Goal: Task Accomplishment & Management: Use online tool/utility

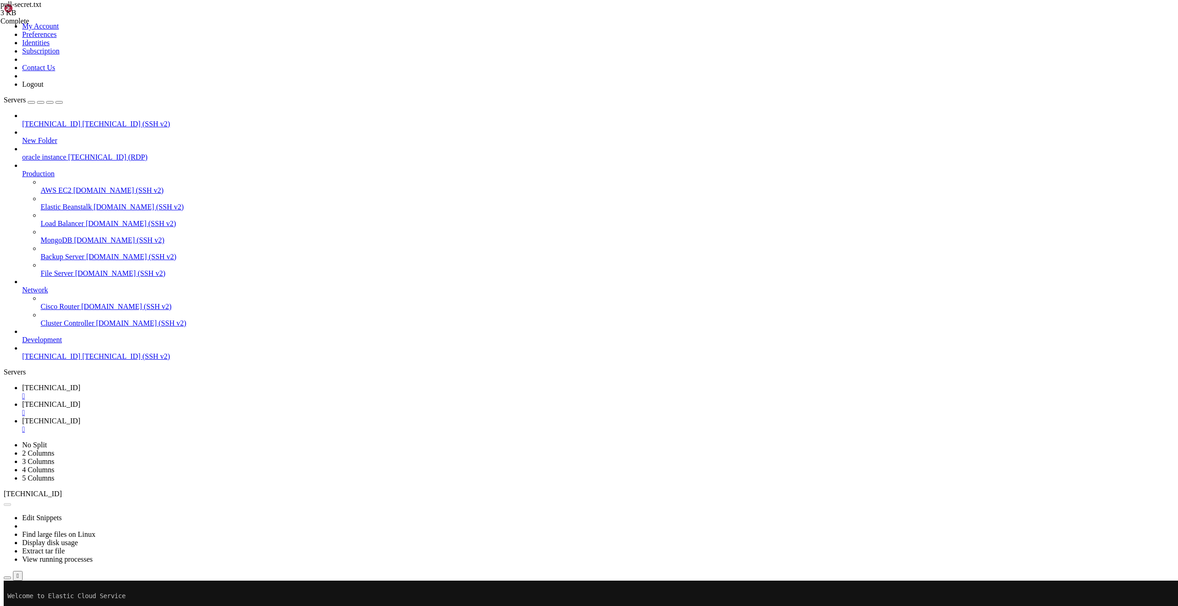
click at [41, 606] on button "Reconnect" at bounding box center [22, 612] width 37 height 10
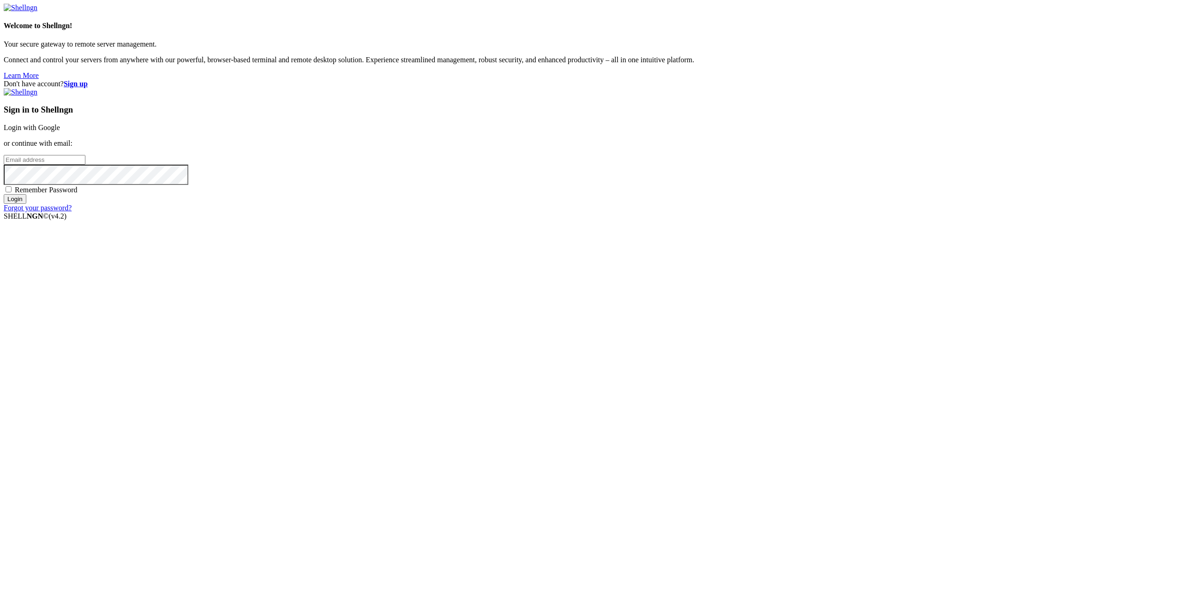
click at [60, 132] on link "Login with Google" at bounding box center [32, 128] width 56 height 8
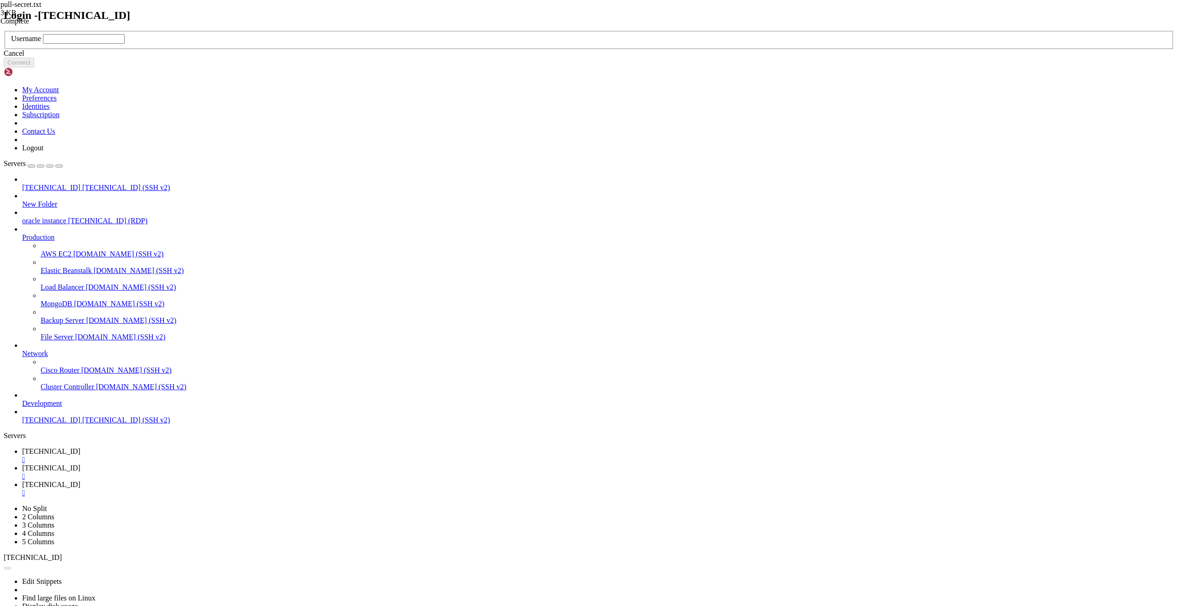
click at [125, 44] on input "text" at bounding box center [84, 39] width 82 height 10
type input "root"
click button "Connect" at bounding box center [19, 63] width 30 height 10
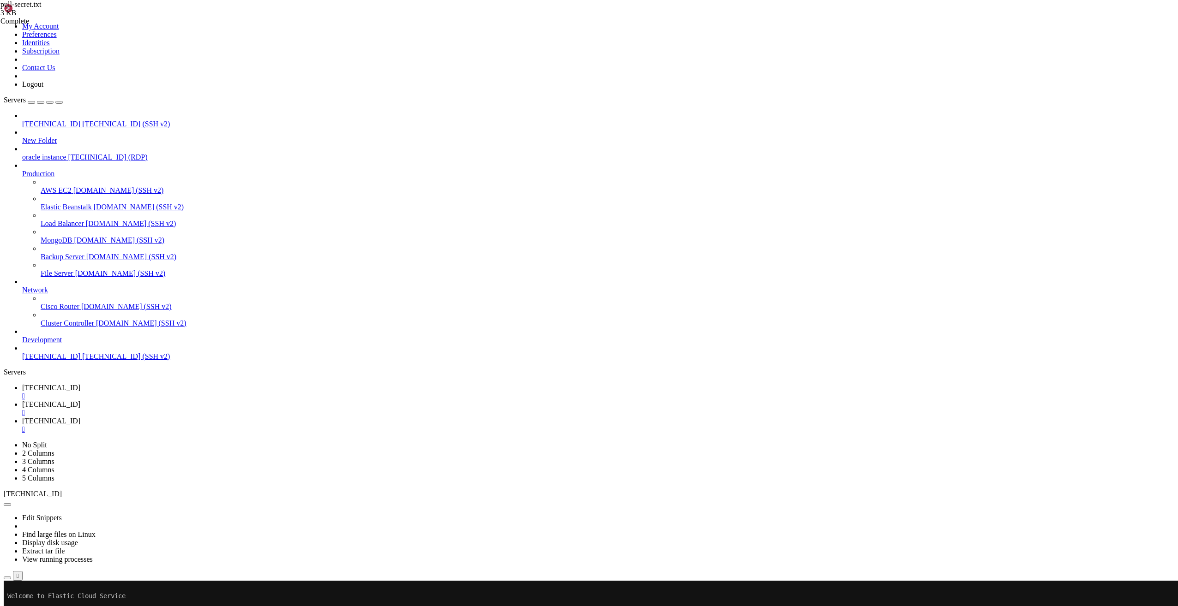
drag, startPoint x: 554, startPoint y: 670, endPoint x: 503, endPoint y: 731, distance: 79.0
drag, startPoint x: 470, startPoint y: 923, endPoint x: 418, endPoint y: 927, distance: 51.8
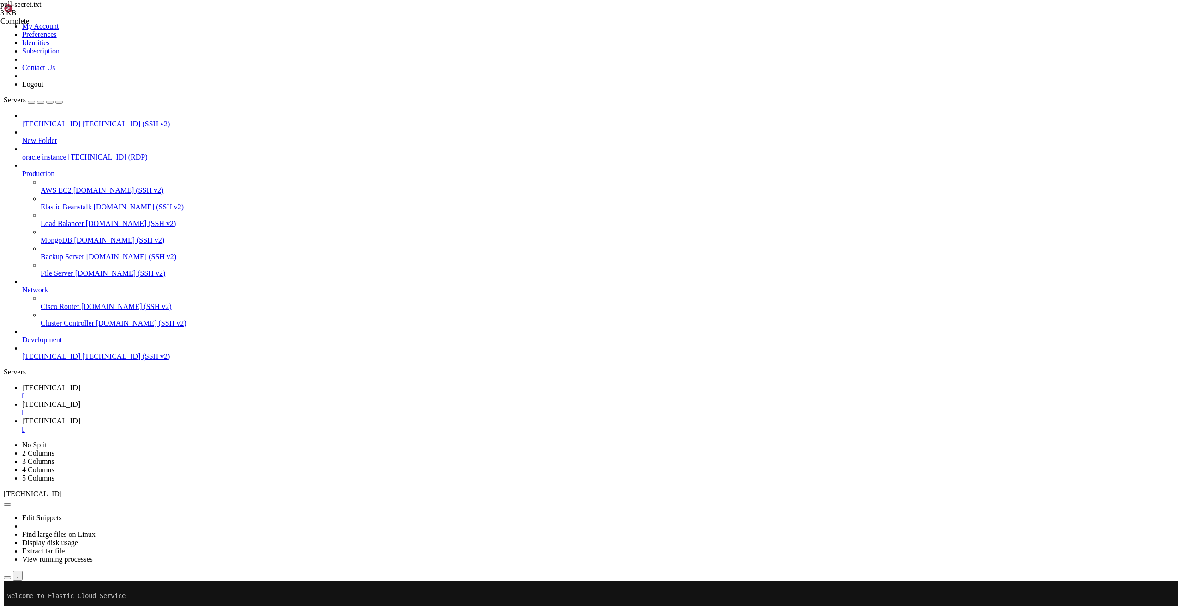
drag, startPoint x: 653, startPoint y: 733, endPoint x: 623, endPoint y: 702, distance: 43.1
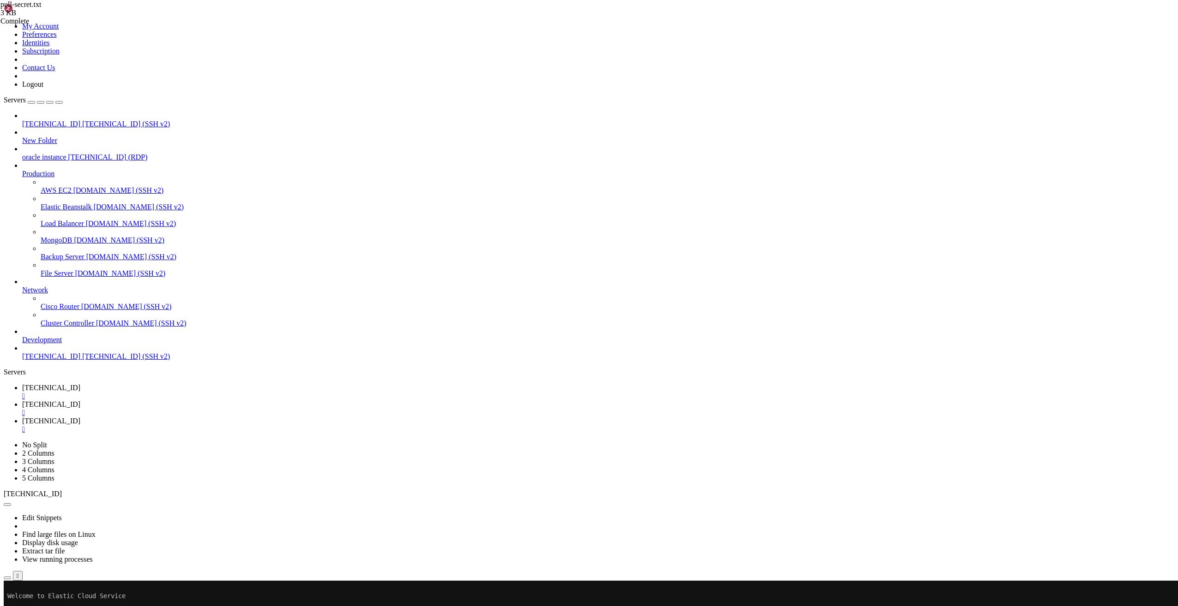
click at [7, 578] on icon "button" at bounding box center [7, 578] width 0 height 0
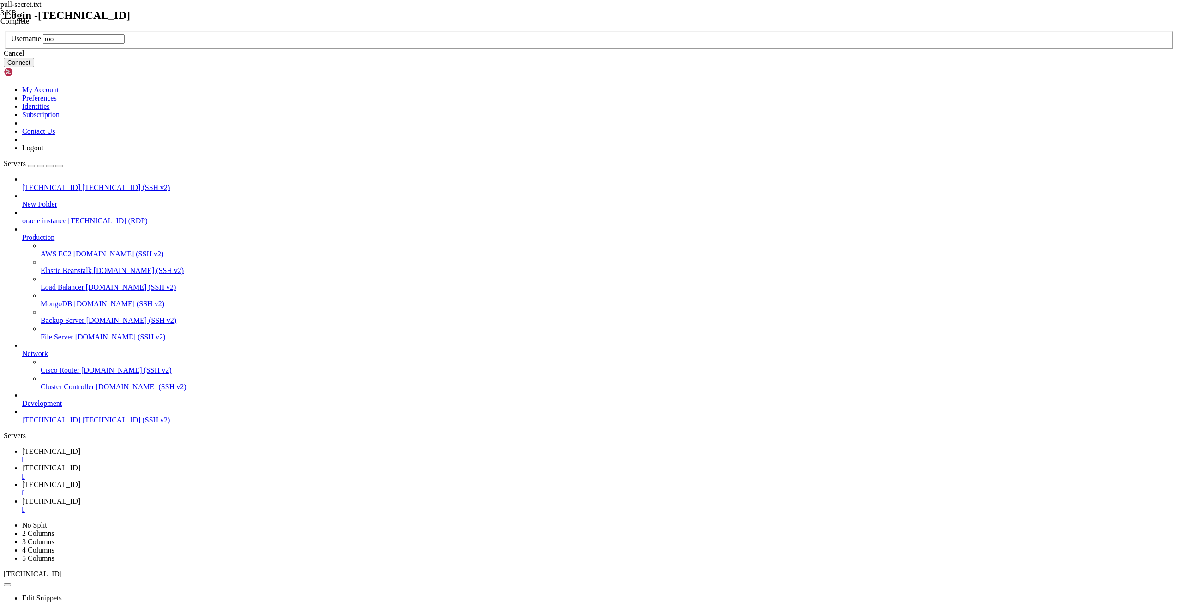
type input "root"
click button "Connect" at bounding box center [19, 63] width 30 height 10
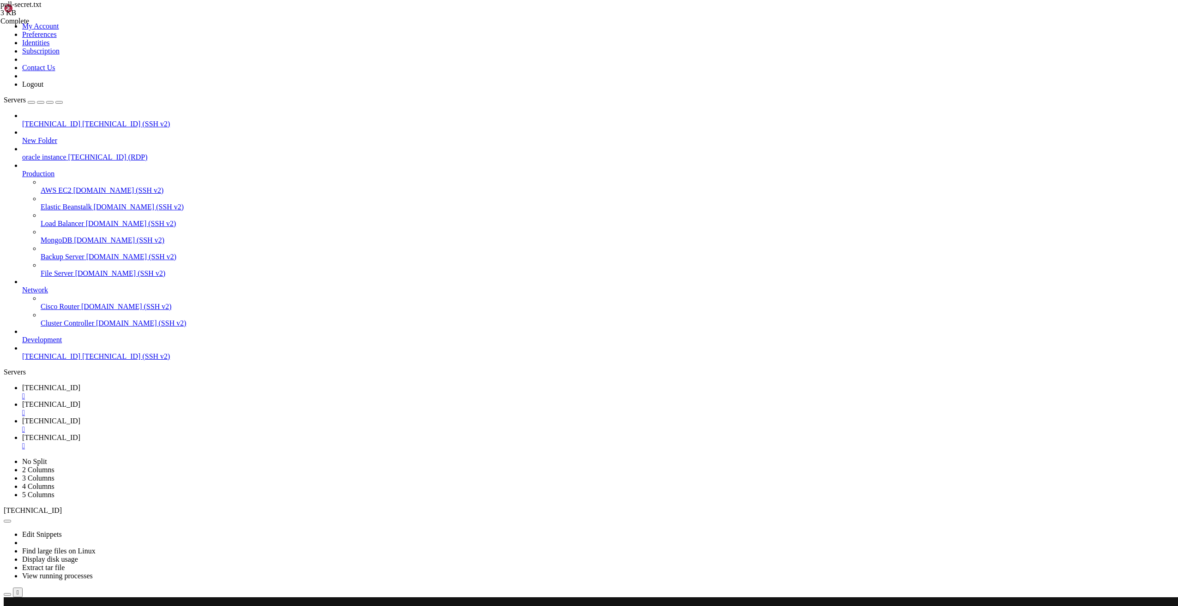
type input "/tmp"
click at [80, 384] on span "[TECHNICAL_ID]" at bounding box center [51, 388] width 58 height 8
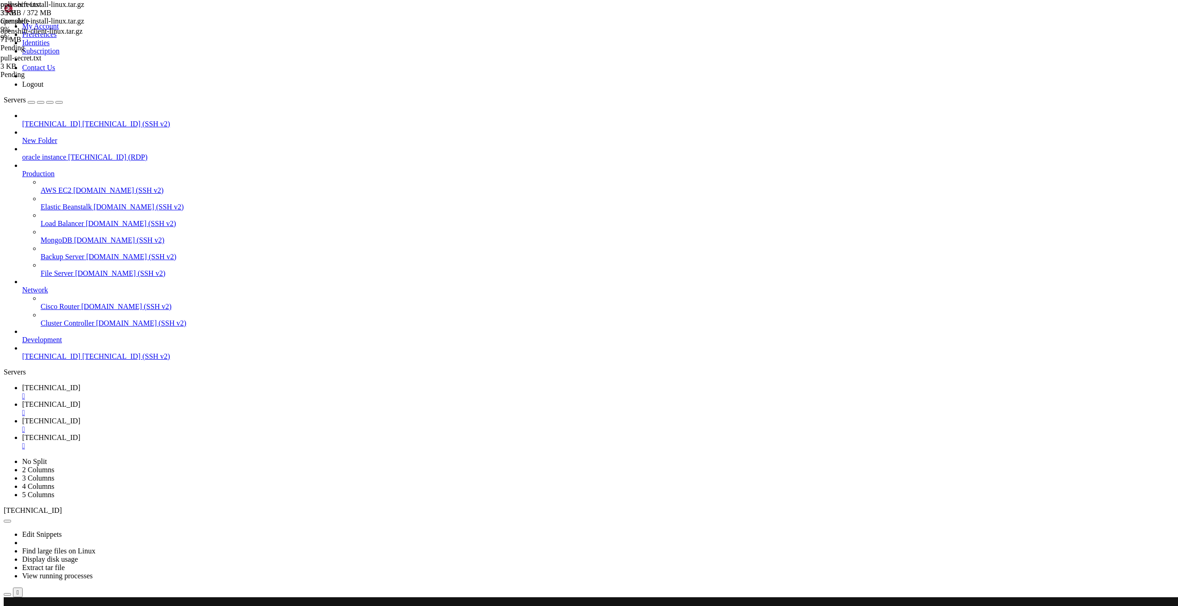
click at [349, 434] on link "[TECHNICAL_ID] " at bounding box center [598, 442] width 1152 height 17
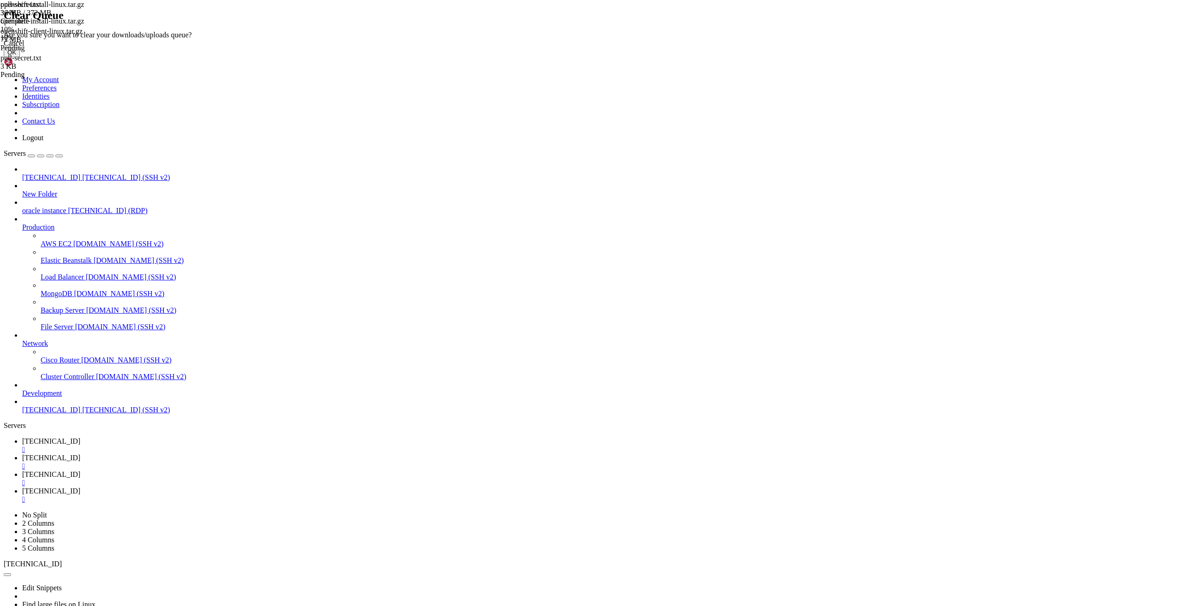
click at [20, 57] on button "OK" at bounding box center [12, 53] width 16 height 10
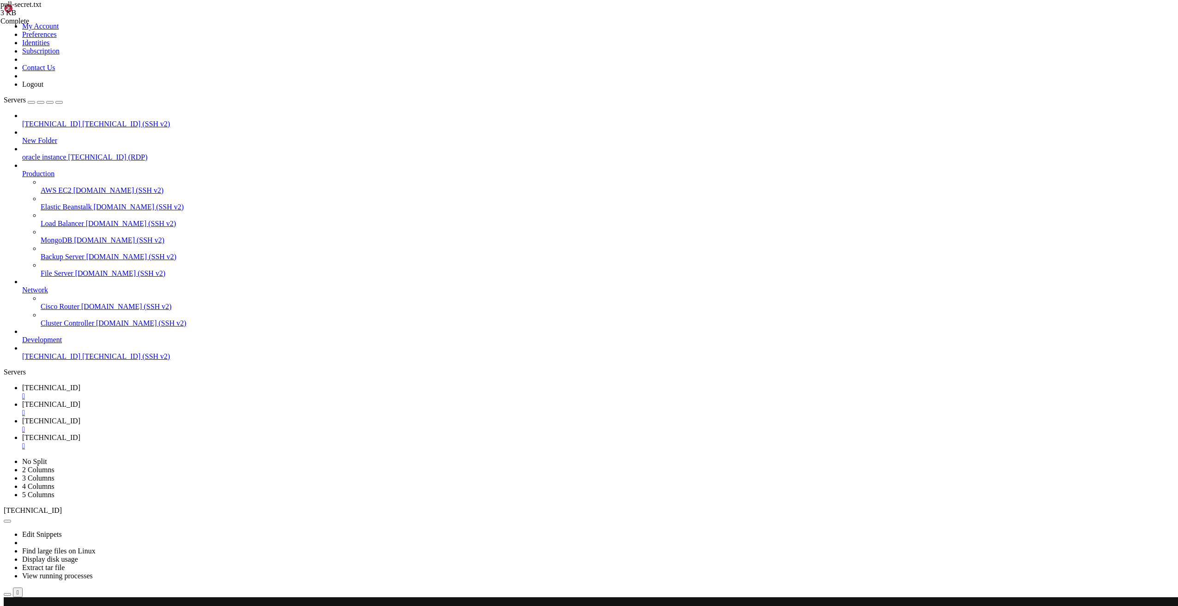
click at [402, 442] on div "" at bounding box center [598, 446] width 1152 height 8
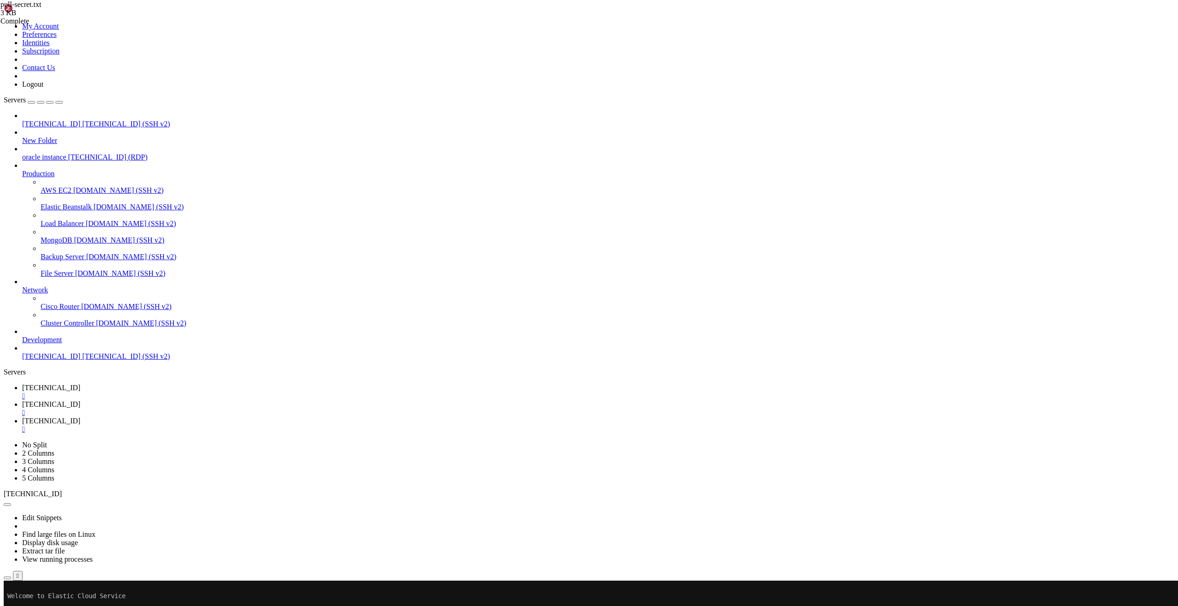
click at [80, 384] on span "[TECHNICAL_ID]" at bounding box center [51, 388] width 58 height 8
drag, startPoint x: 111, startPoint y: 2, endPoint x: 350, endPoint y: 13, distance: 239.2
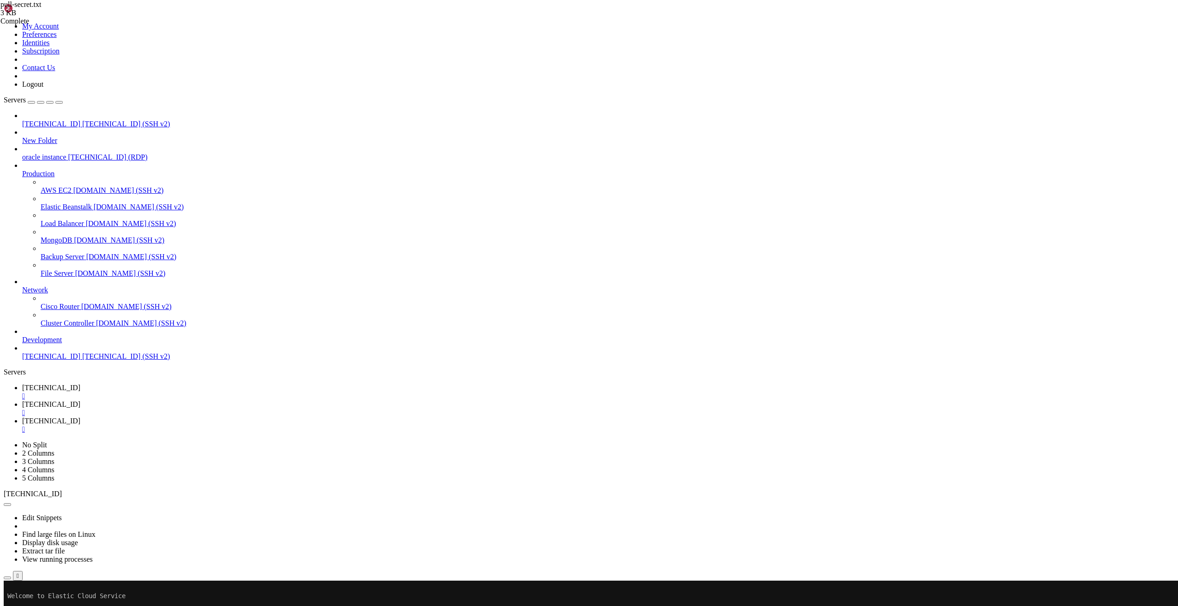
click at [367, 384] on ul "[TECHNICAL_ID]  [TECHNICAL_ID]  [TECHNICAL_ID] " at bounding box center [589, 409] width 1170 height 50
click at [80, 417] on span "[TECHNICAL_ID]" at bounding box center [51, 421] width 58 height 8
